Goal: Task Accomplishment & Management: Use online tool/utility

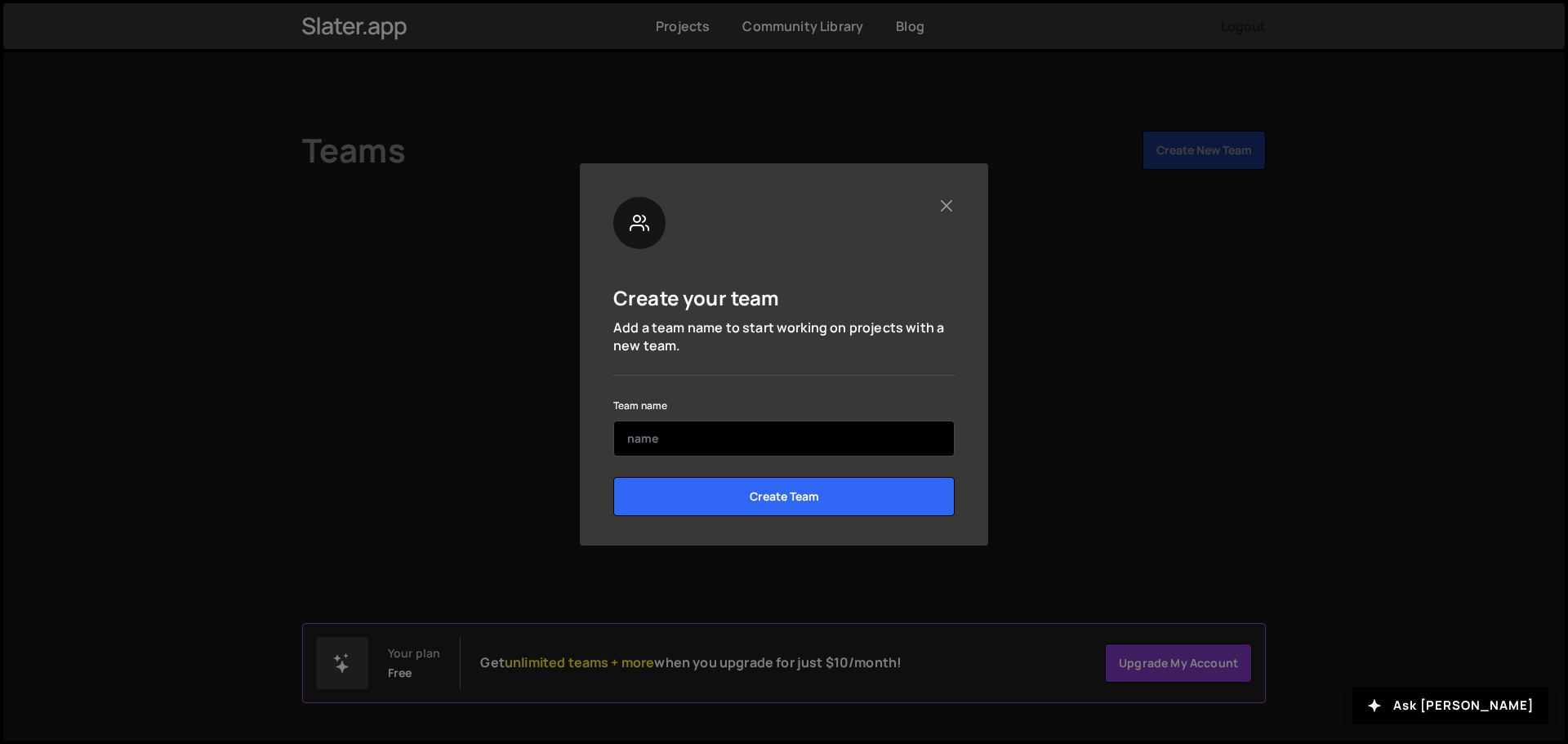
click at [696, 433] on input "text" at bounding box center [784, 439] width 342 height 36
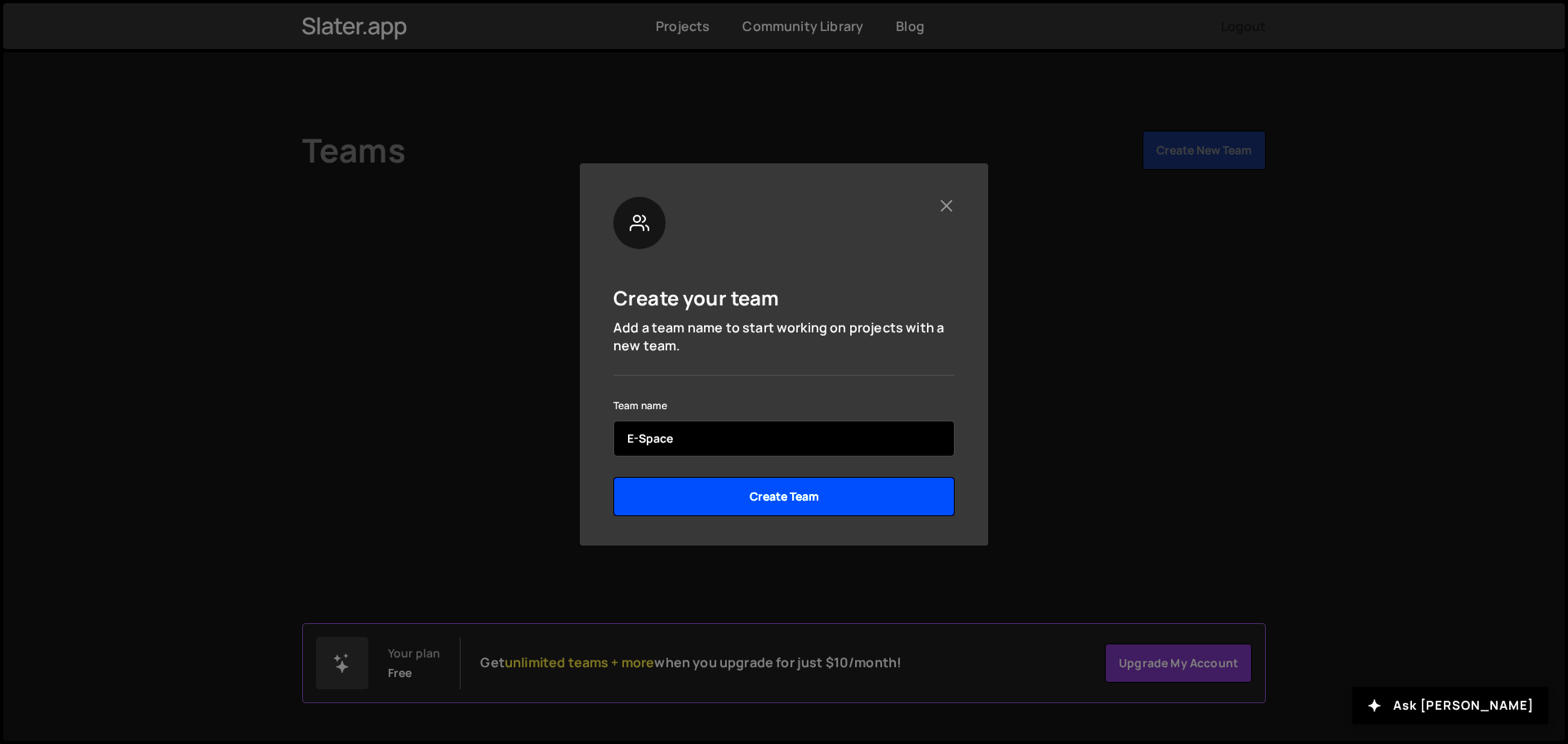
type input "E-Space"
click at [781, 498] on input "Create Team" at bounding box center [784, 495] width 342 height 39
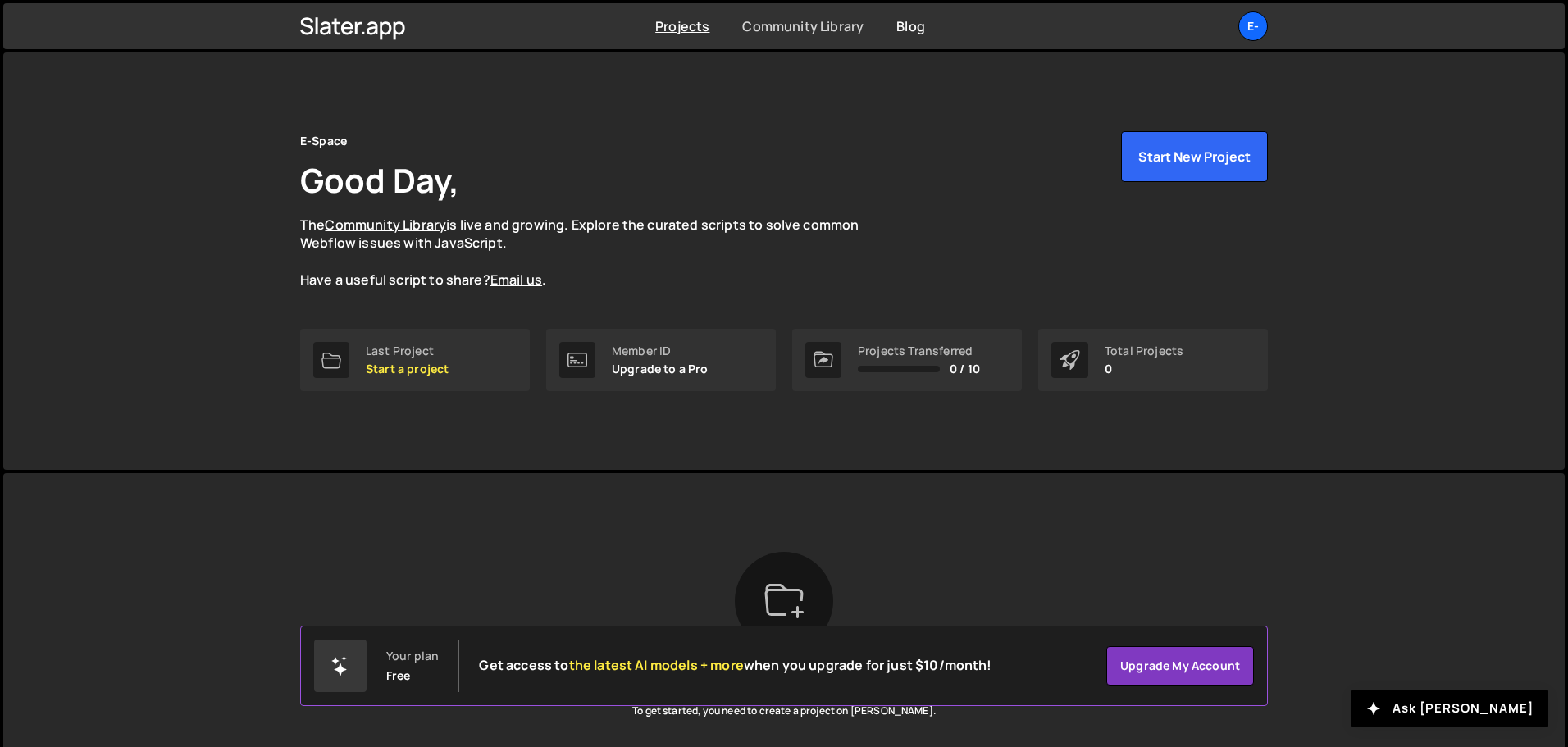
click at [834, 33] on link "Community Library" at bounding box center [802, 26] width 121 height 18
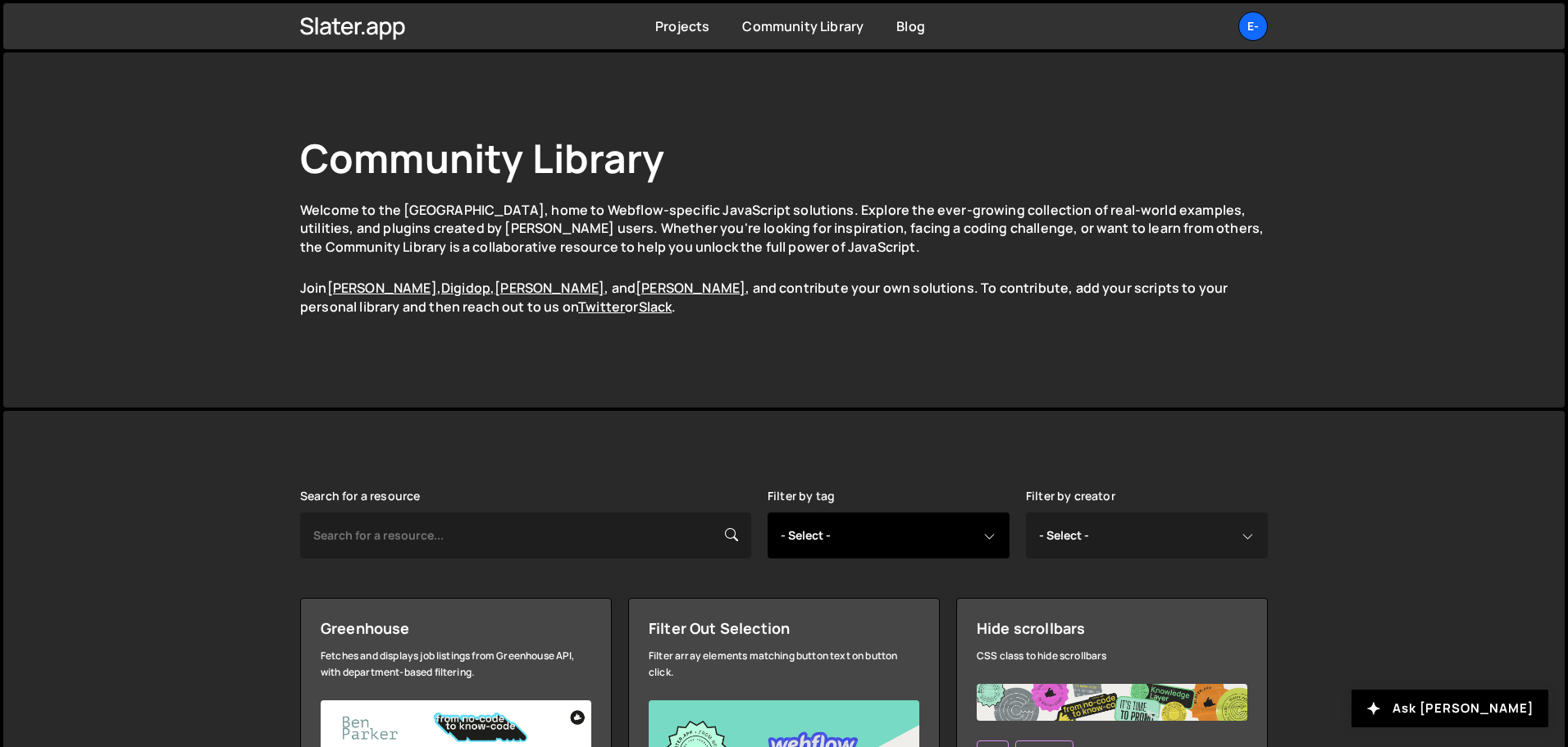
click at [898, 551] on select "- Select - all resources ::selection api american flag animation array filterin…" at bounding box center [889, 535] width 242 height 46
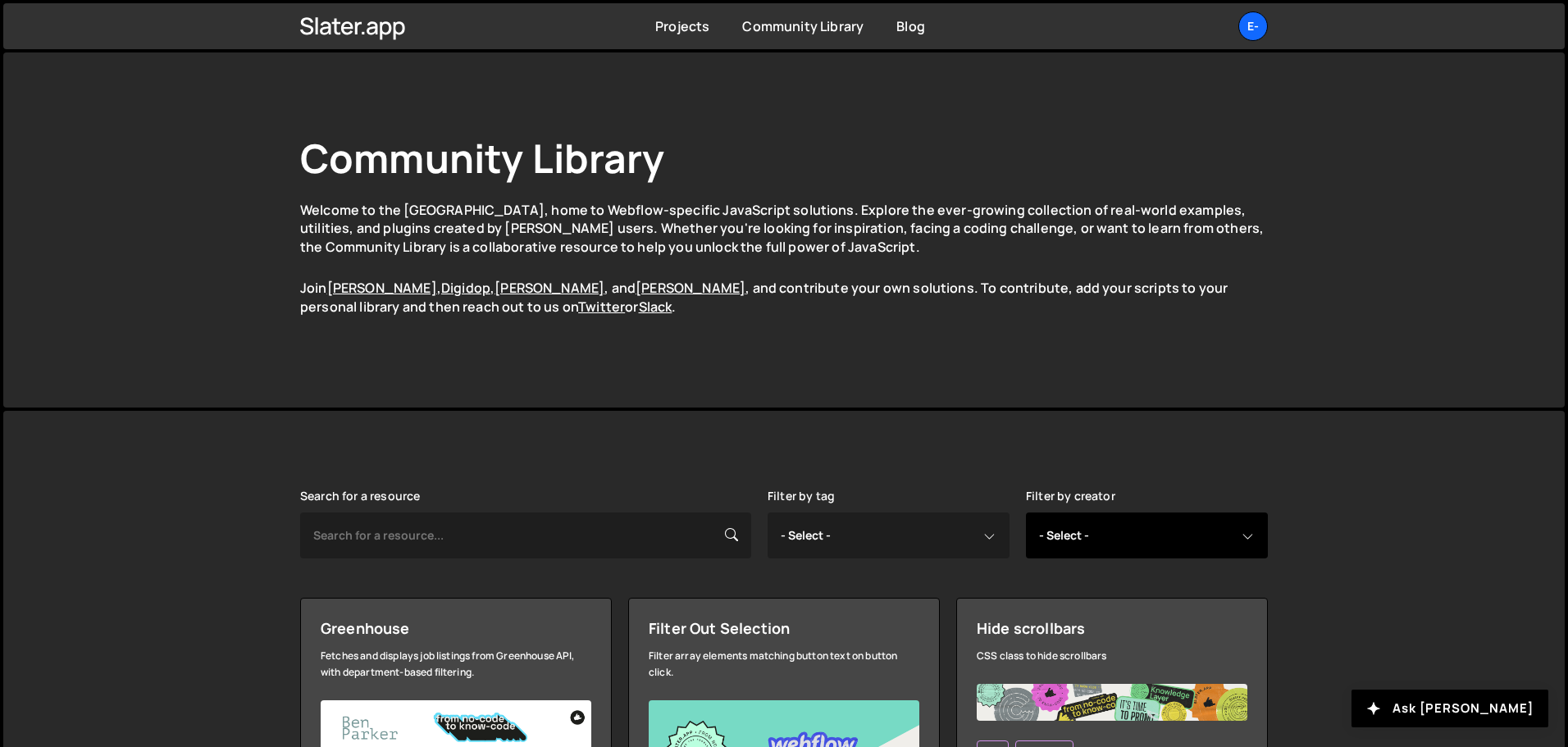
click at [1112, 531] on select "- Select - all resources [PERSON_NAME] [PERSON_NAME] Digipop Green [PERSON_NAME…" at bounding box center [1147, 535] width 242 height 46
click at [1107, 523] on select "- Select - all resources [PERSON_NAME] [PERSON_NAME] Digipop Green [PERSON_NAME…" at bounding box center [1147, 535] width 242 height 46
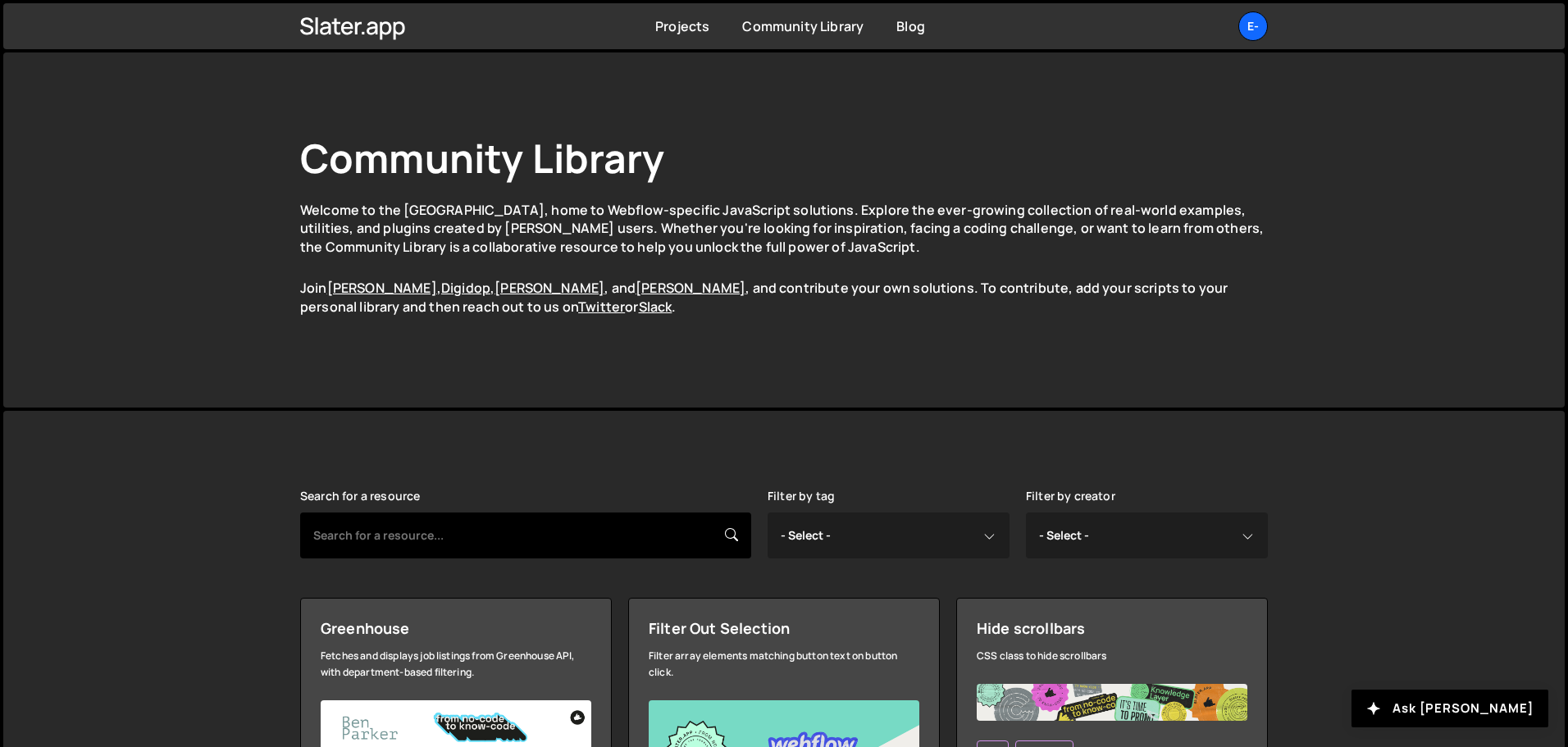
click at [406, 525] on input "text" at bounding box center [525, 535] width 451 height 46
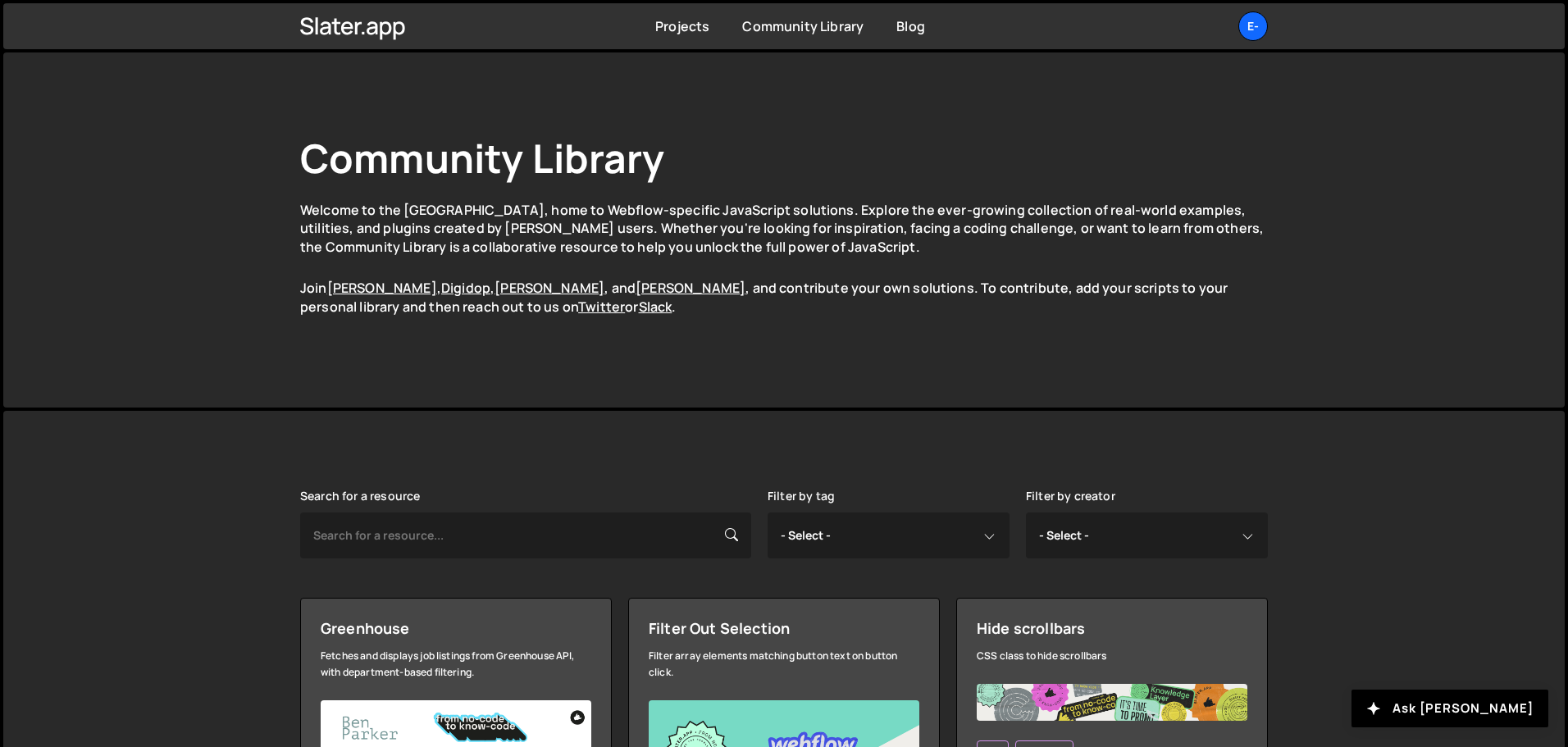
click at [810, 349] on div "Community Library Welcome to the [GEOGRAPHIC_DATA], home to Webflow-specific Ja…" at bounding box center [784, 230] width 1017 height 355
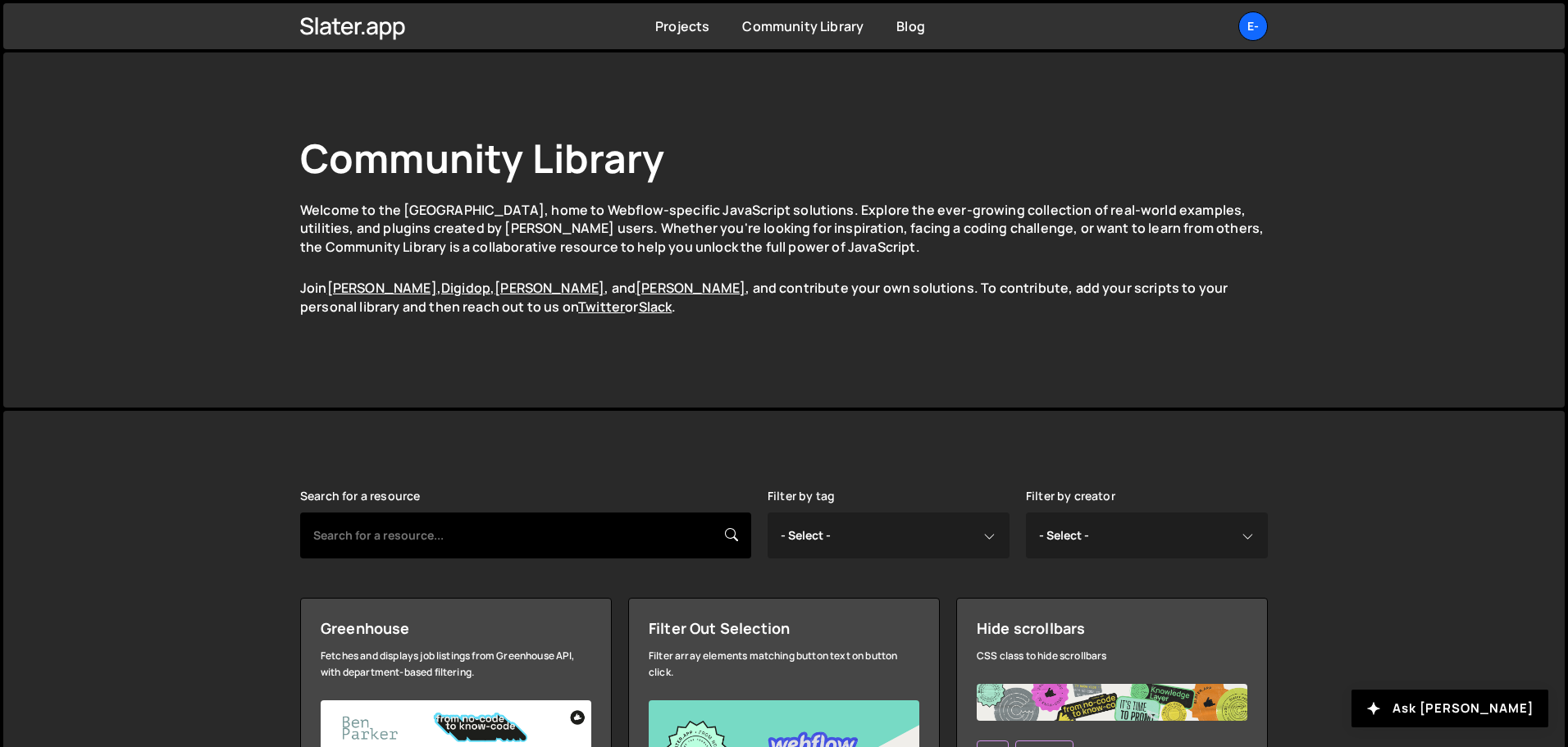
click at [374, 541] on input "text" at bounding box center [525, 535] width 451 height 46
type input "lever"
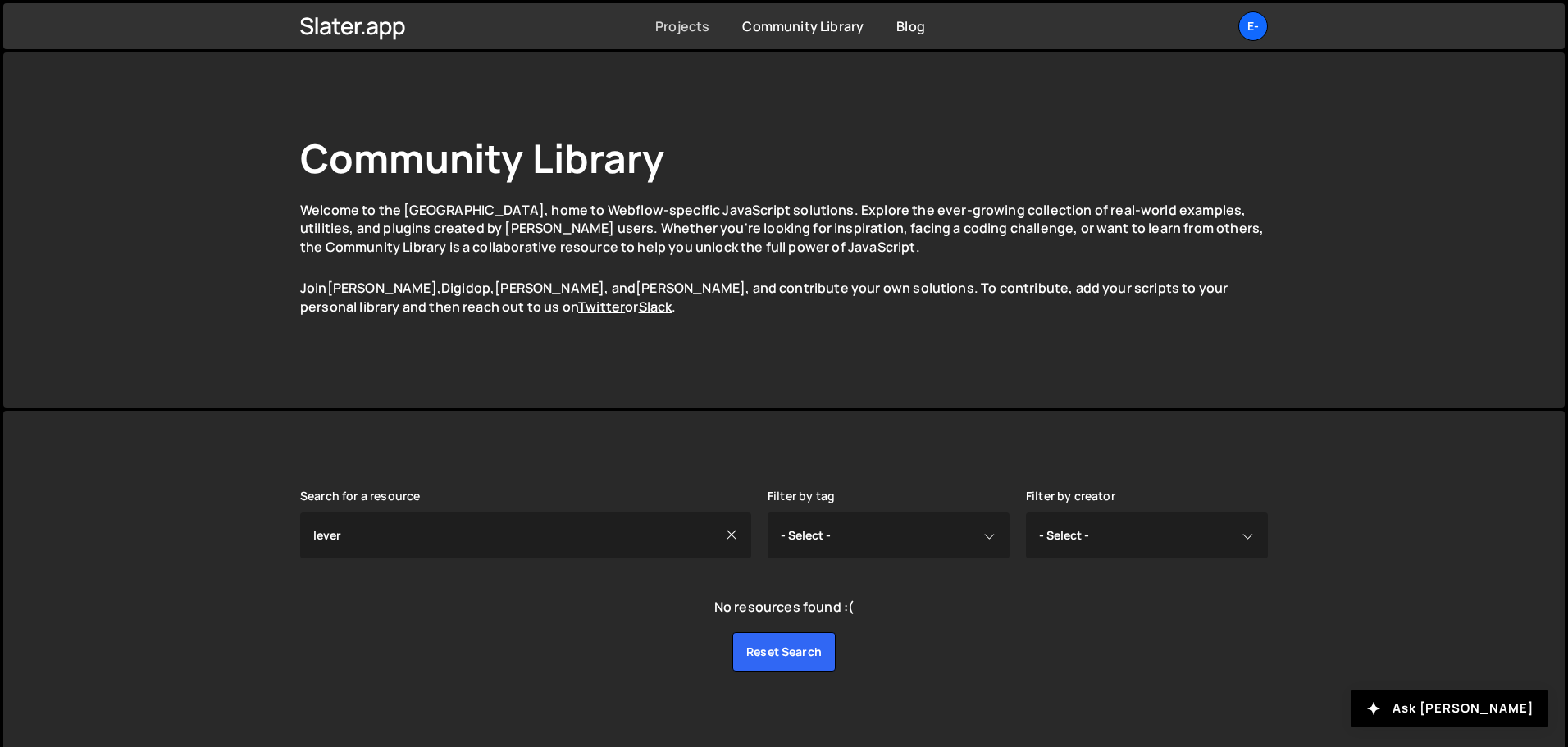
click at [661, 29] on link "Projects" at bounding box center [682, 26] width 54 height 18
